Goal: Task Accomplishment & Management: Complete application form

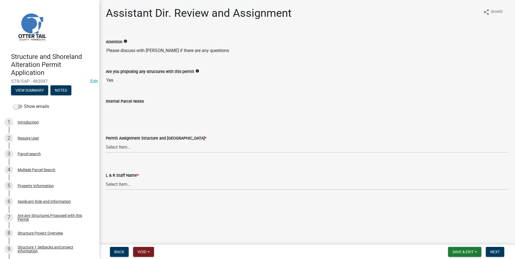
click at [286, 140] on div "Permit Assignment Structure and Shoreland *" at bounding box center [307, 138] width 402 height 7
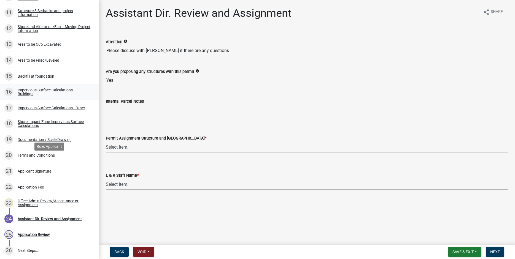
scroll to position [316, 0]
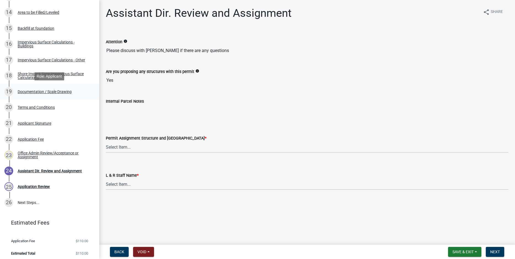
click at [41, 91] on div "Documentation / Scale Drawing" at bounding box center [45, 92] width 54 height 4
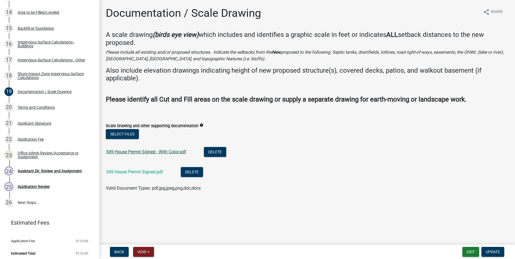
click at [129, 152] on link "549 House Permit Signed - With Color.pdf" at bounding box center [146, 151] width 80 height 5
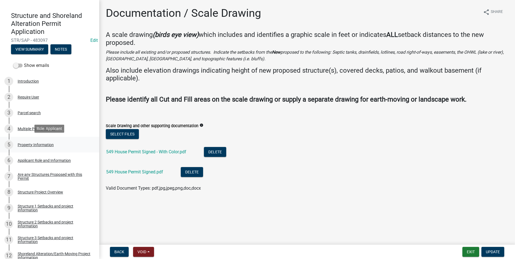
scroll to position [0, 0]
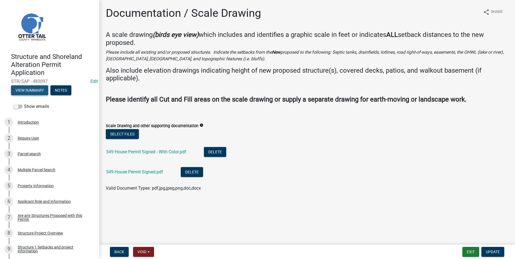
click at [33, 92] on button "View Summary" at bounding box center [29, 90] width 37 height 10
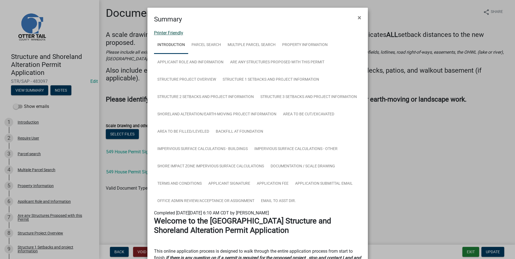
click at [161, 32] on link "Printer Friendly" at bounding box center [168, 32] width 29 height 5
click at [360, 17] on span "×" at bounding box center [359, 18] width 4 height 8
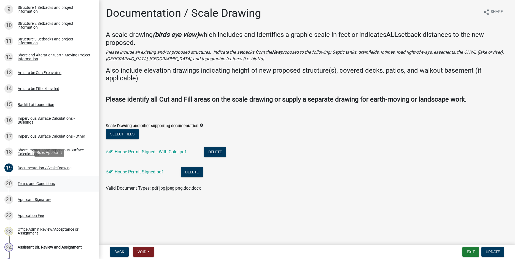
scroll to position [246, 0]
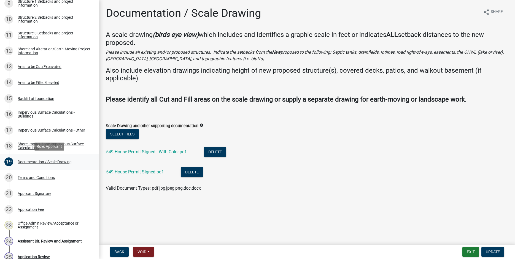
click at [34, 159] on div "19 Documentation / Scale Drawing" at bounding box center [47, 162] width 86 height 9
click at [149, 150] on link "549 House Permit Signed - With Color.pdf" at bounding box center [146, 151] width 80 height 5
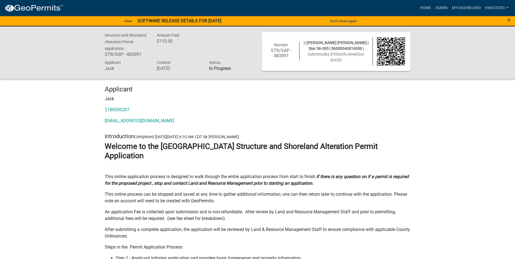
click at [403, 156] on h3 "Welcome to the [GEOGRAPHIC_DATA] Structure and Shoreland Alteration Permit Appl…" at bounding box center [258, 151] width 306 height 18
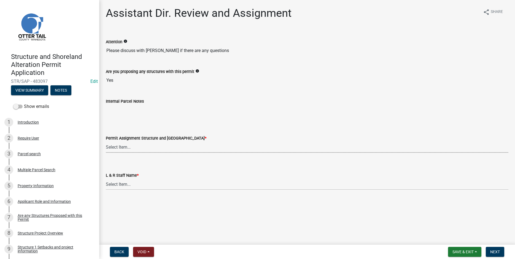
click at [106, 142] on select "Select Item... [PERSON_NAME] ([EMAIL_ADDRESS][DOMAIN_NAME]) [PERSON_NAME] ([EMA…" at bounding box center [307, 147] width 402 height 11
click option "[PERSON_NAME] ([EMAIL_ADDRESS][DOMAIN_NAME])" at bounding box center [0, 0] width 0 height 0
select select "587f38f5-c90e-4c12-9e10-d3e23909bbca"
click at [106, 179] on select "Select Item... [PERSON_NAME] [PERSON_NAME] [PERSON_NAME] [PERSON_NAME] [PERSON_…" at bounding box center [307, 184] width 402 height 11
click option "[PERSON_NAME]" at bounding box center [0, 0] width 0 height 0
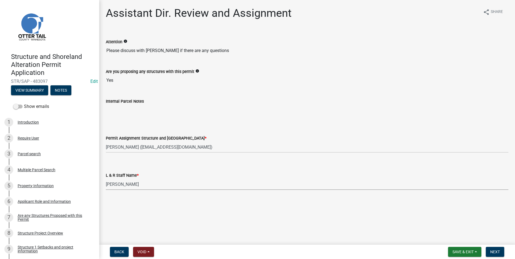
select select "b1ab52ec-9759-48a2-a5bb-a8b7da6cd639"
click at [490, 251] on span "Next" at bounding box center [495, 252] width 10 height 4
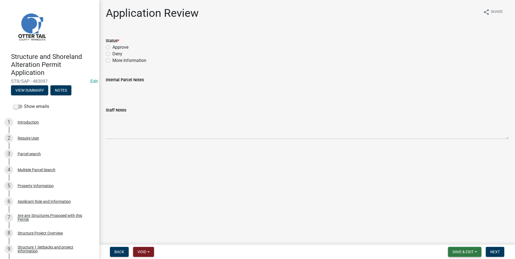
click at [469, 251] on span "Save & Exit" at bounding box center [462, 252] width 21 height 4
click at [455, 238] on button "Save & Exit" at bounding box center [459, 237] width 44 height 13
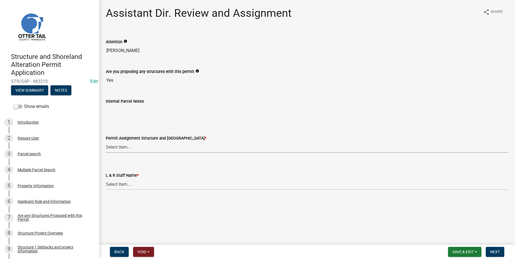
click at [106, 142] on select "Select Item... [PERSON_NAME] ([EMAIL_ADDRESS][DOMAIN_NAME]) [PERSON_NAME] ([EMA…" at bounding box center [307, 147] width 402 height 11
click option "[PERSON_NAME] ([EMAIL_ADDRESS][DOMAIN_NAME])" at bounding box center [0, 0] width 0 height 0
select select "6b95c9b4-5b94-4d6a-a2c9-ae9db59a969e"
click at [106, 179] on select "Select Item... Alexis Newark Amy Busko Andrea Perales Brittany Tollefson Christ…" at bounding box center [307, 184] width 402 height 11
click option "Michelle Jevne" at bounding box center [0, 0] width 0 height 0
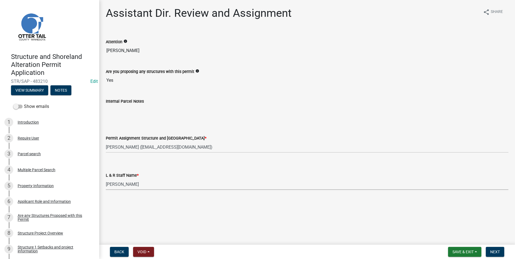
select select "b4c12476-3918-4c31-b34d-126d47b866fd"
click at [495, 251] on span "Next" at bounding box center [495, 252] width 10 height 4
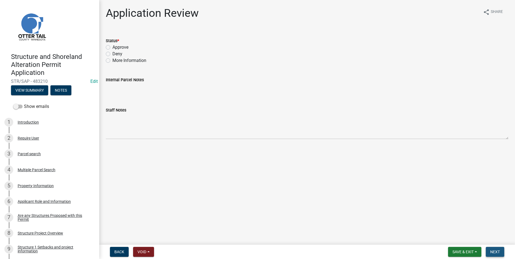
click at [498, 252] on span "Next" at bounding box center [495, 252] width 10 height 4
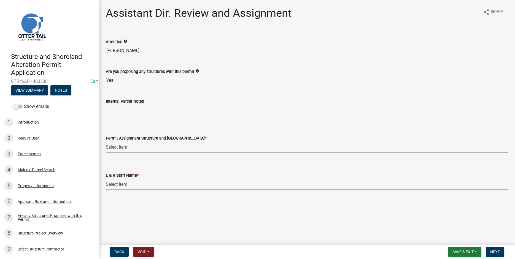
click at [106, 142] on select "Select Item... [PERSON_NAME] ([EMAIL_ADDRESS][DOMAIN_NAME]) [PERSON_NAME] ([EMA…" at bounding box center [307, 147] width 402 height 11
click option "[PERSON_NAME] ([EMAIL_ADDRESS][DOMAIN_NAME])" at bounding box center [0, 0] width 0 height 0
select select "6b95c9b4-5b94-4d6a-a2c9-ae9db59a969e"
click at [106, 179] on select "Select Item... [PERSON_NAME] [PERSON_NAME] [PERSON_NAME] [PERSON_NAME] [PERSON_…" at bounding box center [307, 184] width 402 height 11
click option "[PERSON_NAME]" at bounding box center [0, 0] width 0 height 0
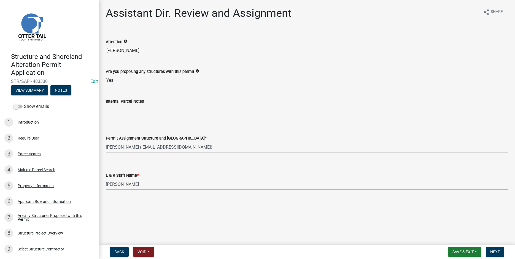
select select "b4c12476-3918-4c31-b34d-126d47b866fd"
click at [495, 251] on span "Next" at bounding box center [495, 252] width 10 height 4
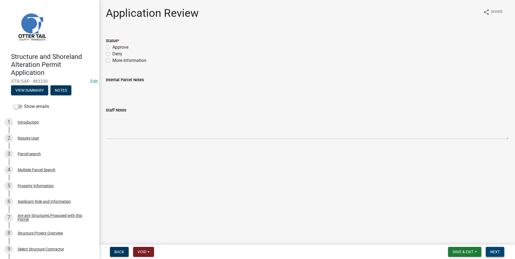
click at [495, 253] on span "Next" at bounding box center [495, 252] width 10 height 4
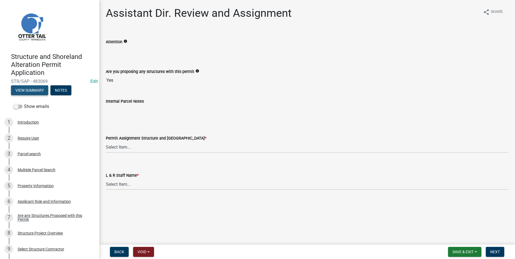
click at [21, 90] on button "View Summary" at bounding box center [29, 90] width 37 height 10
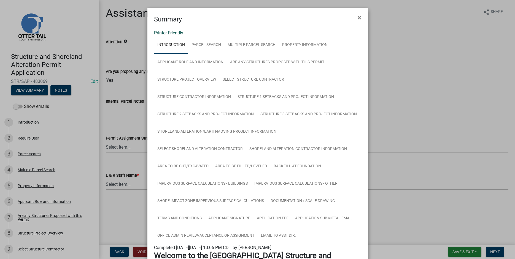
click at [165, 32] on link "Printer Friendly" at bounding box center [168, 32] width 29 height 5
click at [359, 17] on span "×" at bounding box center [359, 18] width 4 height 8
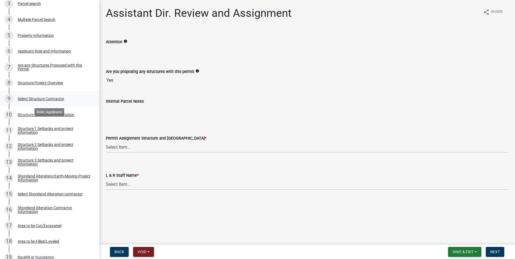
scroll to position [211, 0]
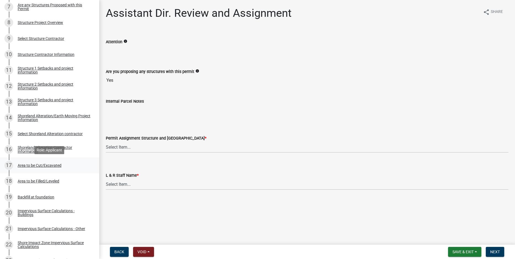
click at [27, 164] on div "Area to be Cut/Excavated" at bounding box center [40, 166] width 44 height 4
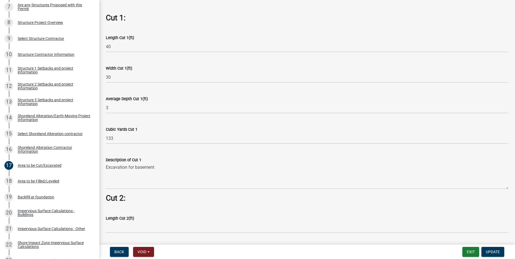
scroll to position [369, 0]
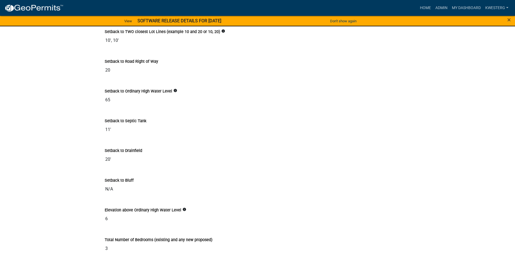
scroll to position [1819, 0]
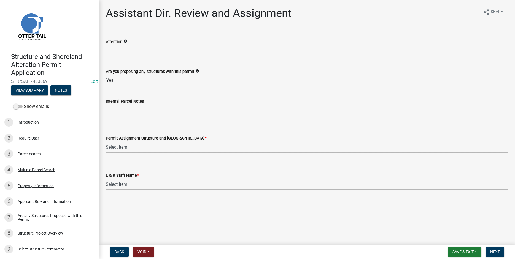
click at [106, 142] on select "Select Item... [PERSON_NAME] ([EMAIL_ADDRESS][DOMAIN_NAME]) [PERSON_NAME] ([EMA…" at bounding box center [307, 147] width 402 height 11
click option "[PERSON_NAME] ([EMAIL_ADDRESS][DOMAIN_NAME])" at bounding box center [0, 0] width 0 height 0
select select "541addf4-52df-4608-91ce-bf29f574816c"
click at [106, 179] on select "Select Item... [PERSON_NAME] [PERSON_NAME] [PERSON_NAME] [PERSON_NAME] [PERSON_…" at bounding box center [307, 184] width 402 height 11
click option "[PERSON_NAME]" at bounding box center [0, 0] width 0 height 0
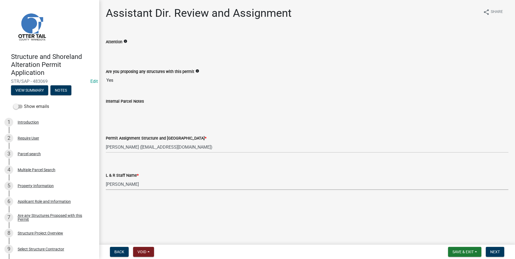
select select "55b171dc-ec57-498b-8d80-4b55e0b91b84"
click at [492, 253] on span "Next" at bounding box center [495, 252] width 10 height 4
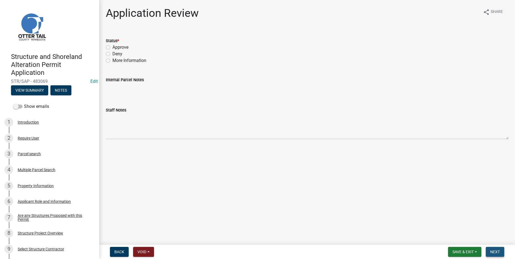
click at [495, 252] on span "Next" at bounding box center [495, 252] width 10 height 4
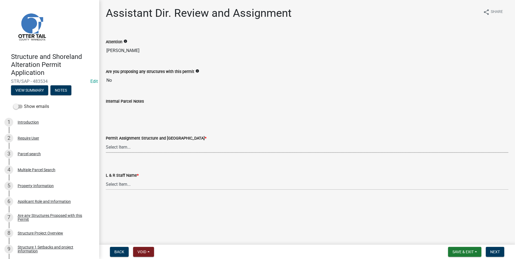
click at [106, 142] on select "Select Item... [PERSON_NAME] ([EMAIL_ADDRESS][DOMAIN_NAME]) [PERSON_NAME] ([EMA…" at bounding box center [307, 147] width 402 height 11
click option "[PERSON_NAME] ([EMAIL_ADDRESS][DOMAIN_NAME])" at bounding box center [0, 0] width 0 height 0
select select "989828fc-18e1-4803-8552-4d2c3470160b"
click at [106, 179] on select "Select Item... [PERSON_NAME] [PERSON_NAME] [PERSON_NAME] [PERSON_NAME] [PERSON_…" at bounding box center [307, 184] width 402 height 11
click option "[PERSON_NAME]" at bounding box center [0, 0] width 0 height 0
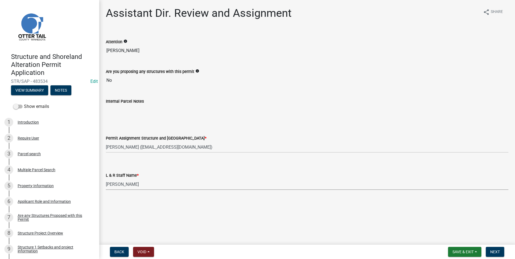
select select "f66be788-4dd6-459d-a9ec-6d83f4dfb709"
click at [497, 250] on span "Next" at bounding box center [495, 252] width 10 height 4
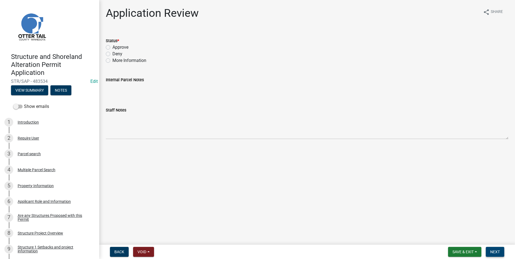
click at [495, 250] on span "Next" at bounding box center [495, 252] width 10 height 4
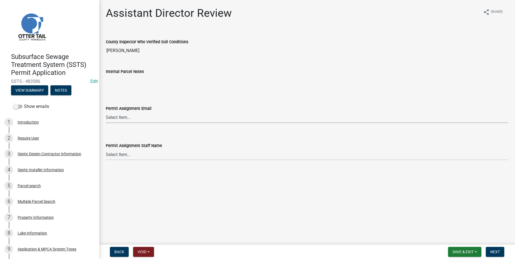
click at [106, 112] on select "Select Item... [PERSON_NAME] ([EMAIL_ADDRESS][DOMAIN_NAME]) [PERSON_NAME] ([EMA…" at bounding box center [307, 117] width 402 height 11
click option "[PERSON_NAME] ([EMAIL_ADDRESS][DOMAIN_NAME])" at bounding box center [0, 0] width 0 height 0
select select "541addf4-52df-4608-91ce-bf29f574816c"
click at [106, 149] on select "Select Item... [PERSON_NAME] [PERSON_NAME] [PERSON_NAME] [PERSON_NAME] [PERSON_…" at bounding box center [307, 154] width 402 height 11
click option "[PERSON_NAME]" at bounding box center [0, 0] width 0 height 0
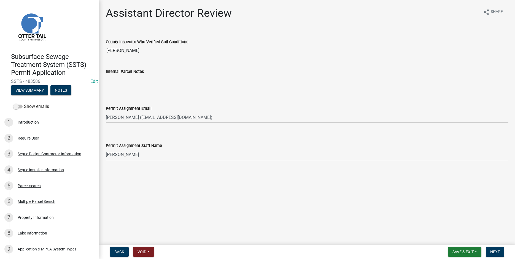
select select "55b171dc-ec57-498b-8d80-4b55e0b91b84"
click at [491, 254] on span "Next" at bounding box center [495, 252] width 10 height 4
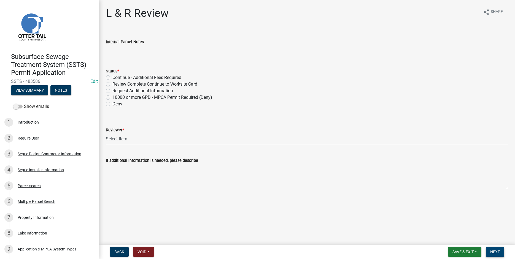
click at [493, 250] on span "Next" at bounding box center [495, 252] width 10 height 4
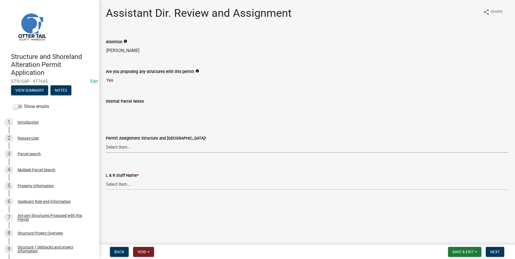
click at [106, 142] on select "Select Item... [PERSON_NAME] ([EMAIL_ADDRESS][DOMAIN_NAME]) [PERSON_NAME] ([EMA…" at bounding box center [307, 147] width 402 height 11
click option "[PERSON_NAME] ([EMAIL_ADDRESS][DOMAIN_NAME])" at bounding box center [0, 0] width 0 height 0
select select "989828fc-18e1-4803-8552-4d2c3470160b"
click at [106, 179] on select "Select Item... [PERSON_NAME] [PERSON_NAME] [PERSON_NAME] [PERSON_NAME] [PERSON_…" at bounding box center [307, 184] width 402 height 11
click option "[PERSON_NAME]" at bounding box center [0, 0] width 0 height 0
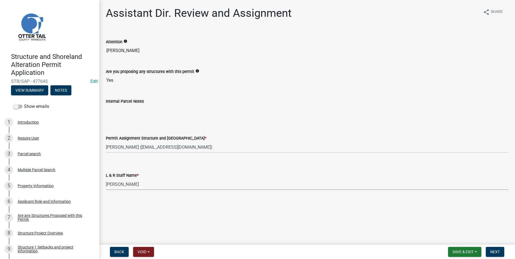
select select "f66be788-4dd6-459d-a9ec-6d83f4dfb709"
click at [493, 252] on span "Next" at bounding box center [495, 252] width 10 height 4
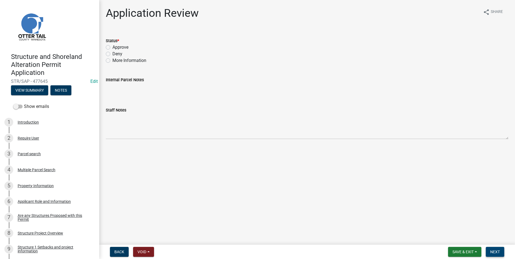
click at [493, 253] on span "Next" at bounding box center [495, 252] width 10 height 4
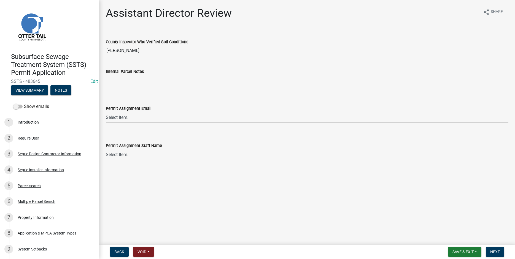
click at [106, 112] on select "Select Item... [PERSON_NAME] ([EMAIL_ADDRESS][DOMAIN_NAME]) [PERSON_NAME] ([EMA…" at bounding box center [307, 117] width 402 height 11
click option "[PERSON_NAME] ([EMAIL_ADDRESS][DOMAIN_NAME])" at bounding box center [0, 0] width 0 height 0
select select "fc504d62-a492-4196-a78d-ce00230c60b4"
click at [106, 149] on select "Select Item... [PERSON_NAME] [PERSON_NAME] [PERSON_NAME] [PERSON_NAME] [PERSON_…" at bounding box center [307, 154] width 402 height 11
click option "[PERSON_NAME]" at bounding box center [0, 0] width 0 height 0
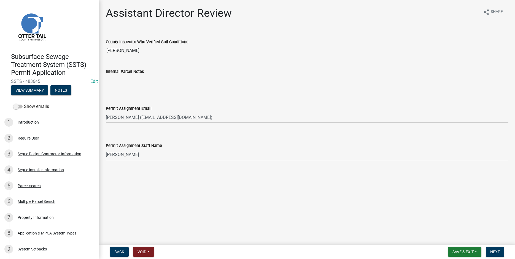
select select "4ffc802c-a91c-4807-8d38-a10afb9862f8"
click at [491, 252] on span "Next" at bounding box center [495, 252] width 10 height 4
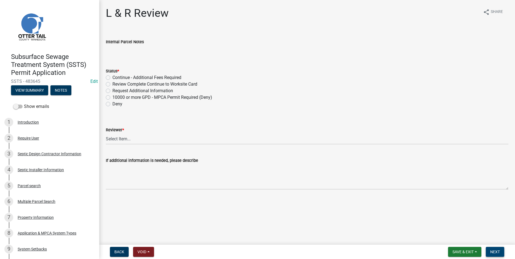
drag, startPoint x: 495, startPoint y: 250, endPoint x: 489, endPoint y: 246, distance: 7.1
click at [495, 250] on button "Next" at bounding box center [495, 252] width 18 height 10
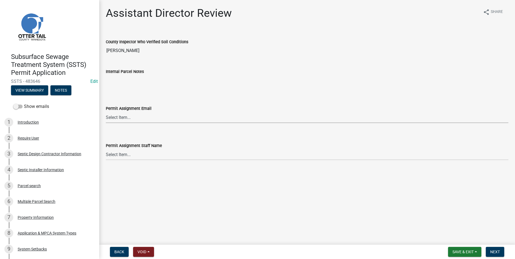
click at [106, 112] on select "Select Item... [PERSON_NAME] ([EMAIL_ADDRESS][DOMAIN_NAME]) [PERSON_NAME] ([EMA…" at bounding box center [307, 117] width 402 height 11
click option "[PERSON_NAME] ([EMAIL_ADDRESS][DOMAIN_NAME])" at bounding box center [0, 0] width 0 height 0
select select "fc504d62-a492-4196-a78d-ce00230c60b4"
click at [106, 149] on select "Select Item... [PERSON_NAME] [PERSON_NAME] [PERSON_NAME] [PERSON_NAME] [PERSON_…" at bounding box center [307, 154] width 402 height 11
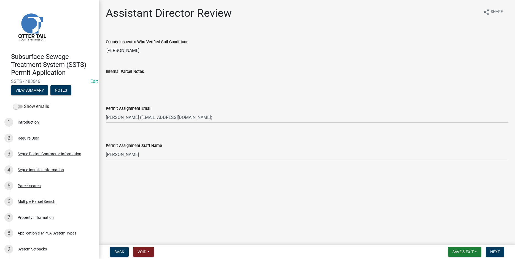
click option "[PERSON_NAME]" at bounding box center [0, 0] width 0 height 0
select select "4ffc802c-a91c-4807-8d38-a10afb9862f8"
click at [493, 252] on span "Next" at bounding box center [495, 252] width 10 height 4
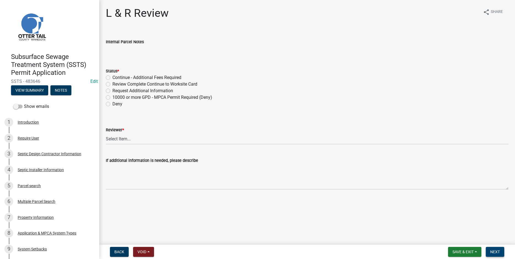
click at [495, 251] on span "Next" at bounding box center [495, 252] width 10 height 4
